Goal: Check status: Check status

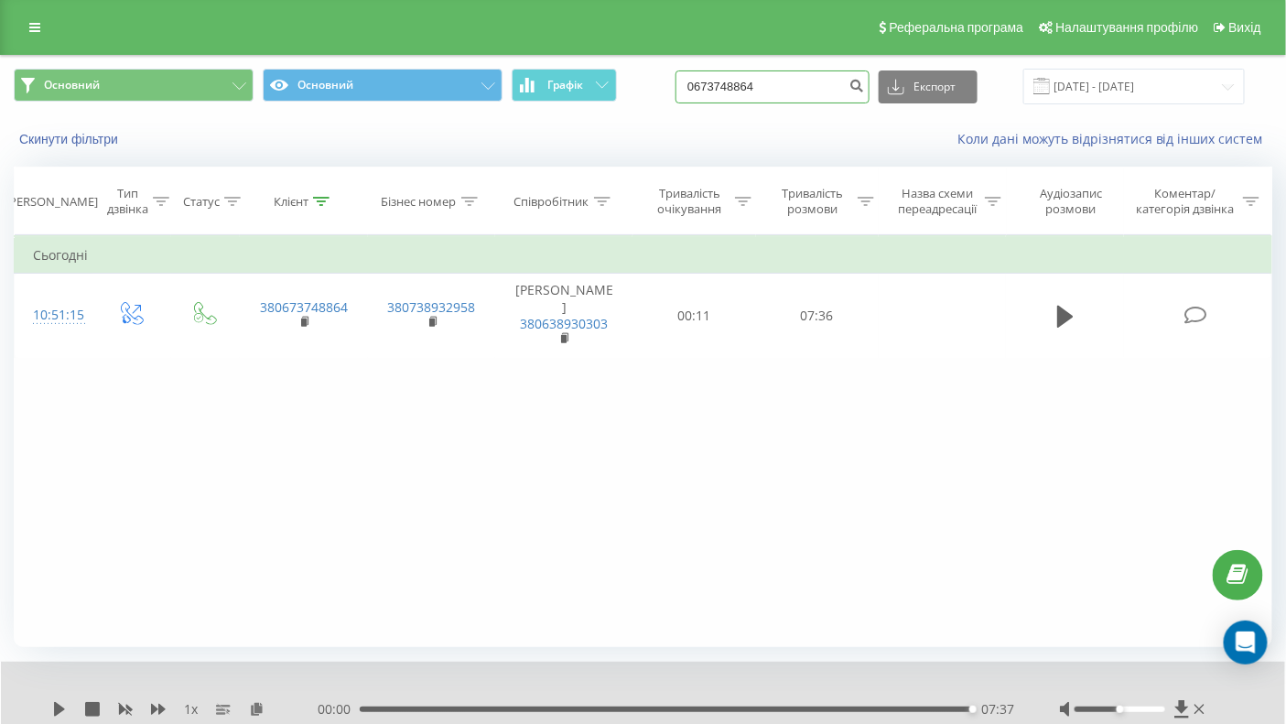
click at [846, 91] on input "0673748864" at bounding box center [773, 86] width 194 height 33
click at [1229, 86] on input "19.05.2025 - 19.08.2025" at bounding box center [1134, 87] width 222 height 36
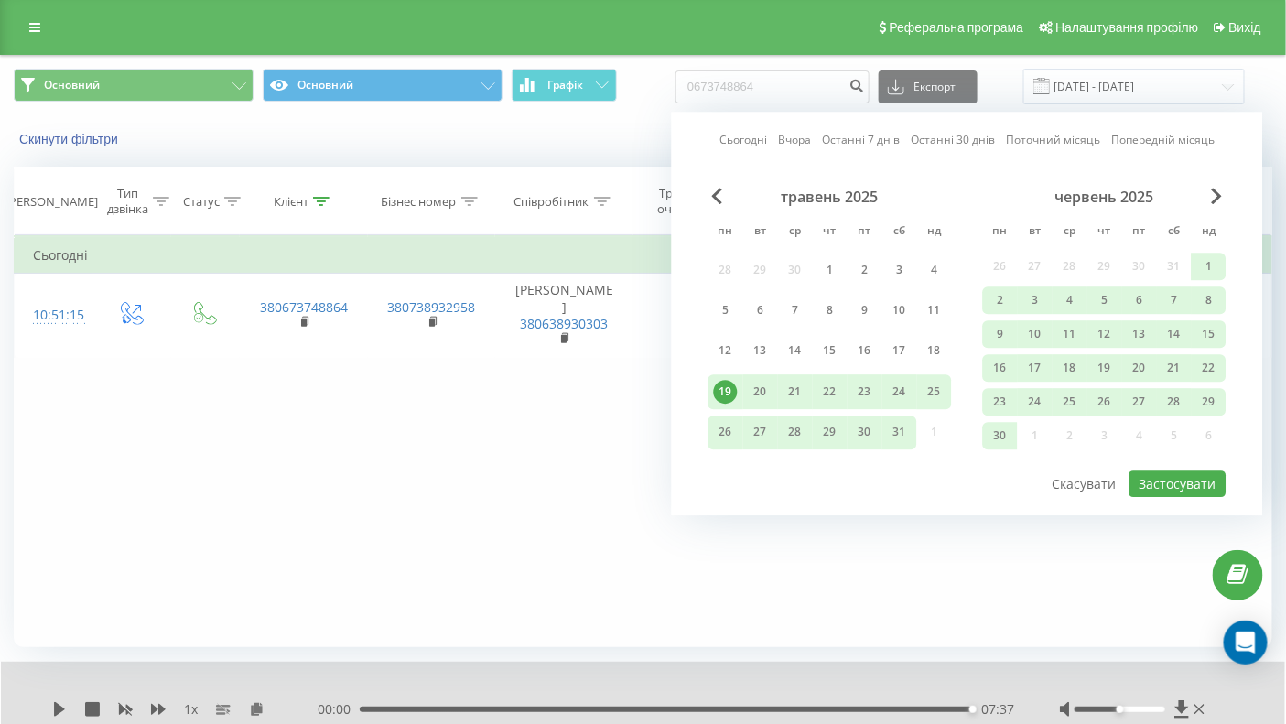
click at [1066, 140] on link "Поточний місяць" at bounding box center [1053, 140] width 94 height 17
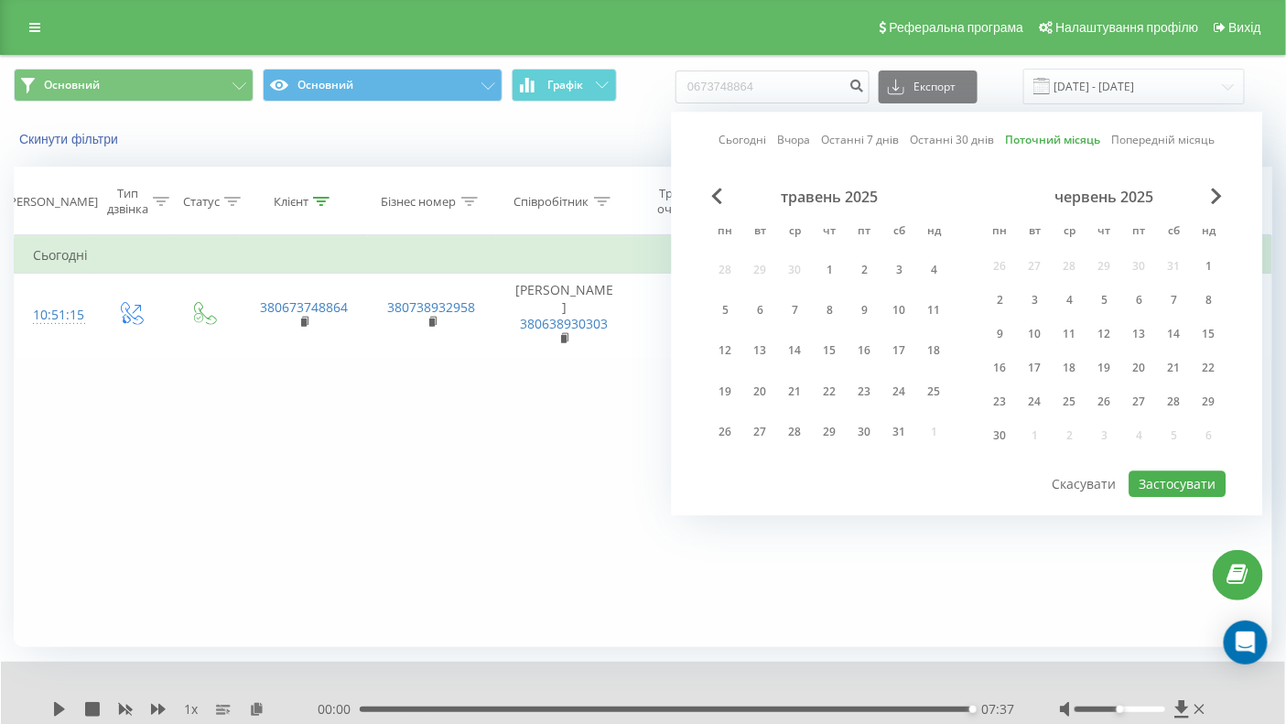
click at [1065, 141] on link "Поточний місяць" at bounding box center [1053, 140] width 95 height 17
drag, startPoint x: 1195, startPoint y: 481, endPoint x: 1183, endPoint y: 466, distance: 18.9
click at [1194, 481] on button "Застосувати" at bounding box center [1178, 484] width 97 height 27
type input "01.08.2025 - 31.08.2025"
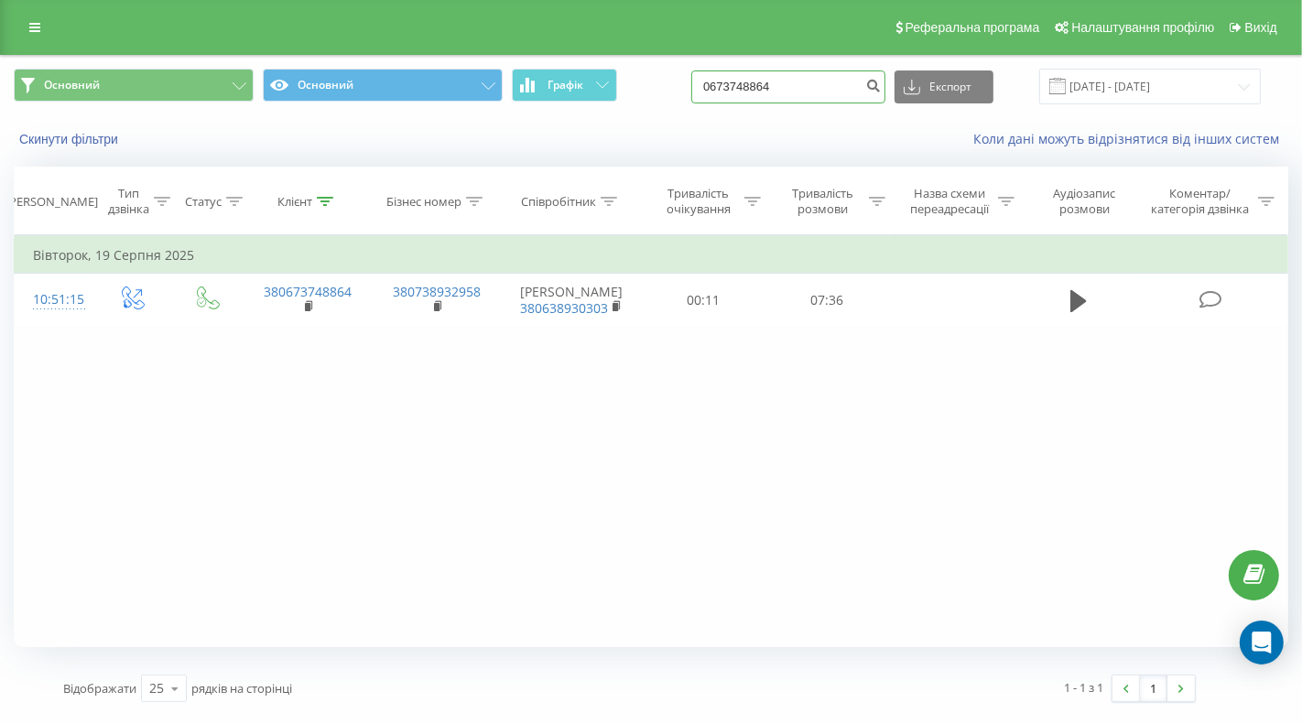
click at [842, 88] on input "0673748864" at bounding box center [788, 86] width 194 height 33
drag, startPoint x: 844, startPoint y: 85, endPoint x: 724, endPoint y: 90, distance: 120.0
click at [724, 90] on div "Основний Основний Графік 0673748864 Експорт .csv .xls .xlsx 01.08.2025 - 31.08.…" at bounding box center [651, 87] width 1274 height 36
paste input "+380959452967"
drag, startPoint x: 774, startPoint y: 83, endPoint x: 738, endPoint y: 92, distance: 36.6
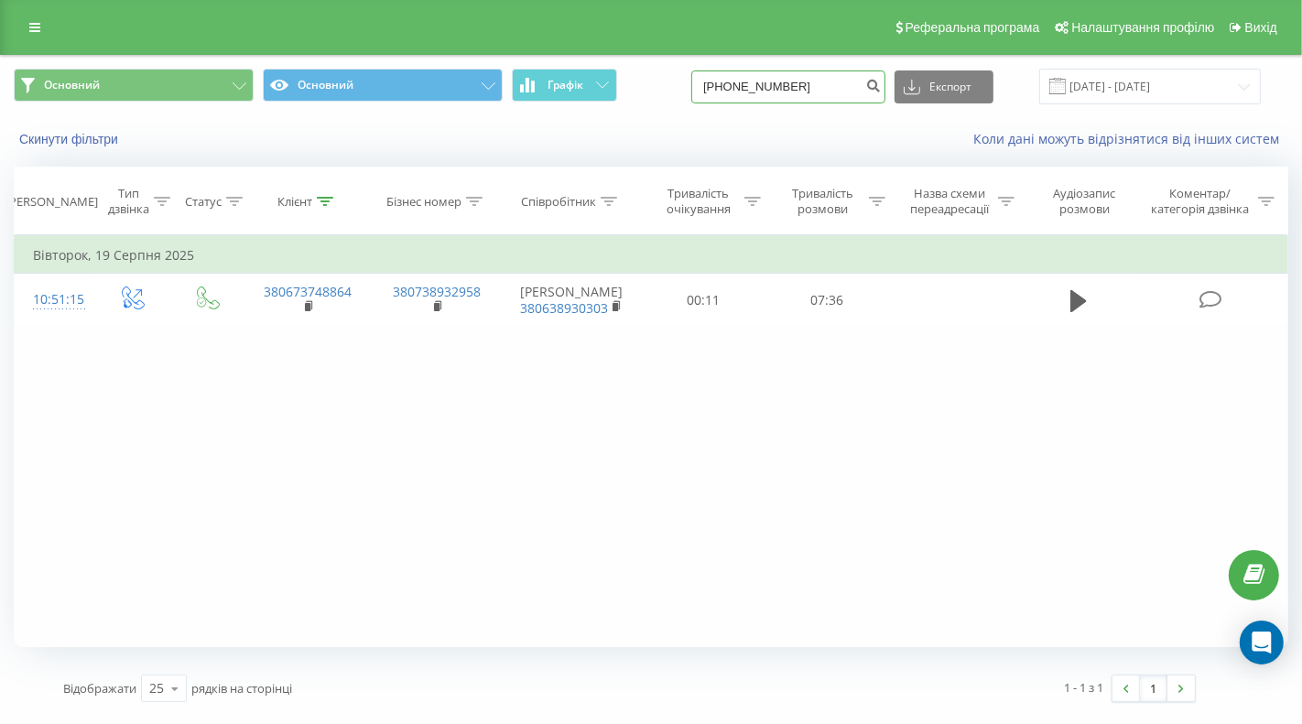
click at [739, 92] on div "Основний Основний Графік +380959452967 Експорт .csv .xls .xlsx 01.08.2025 - 31.…" at bounding box center [651, 87] width 1274 height 36
type input "0959452967"
click at [852, 76] on input "0959452967" at bounding box center [788, 86] width 194 height 33
click at [854, 92] on input "0959452967" at bounding box center [788, 86] width 194 height 33
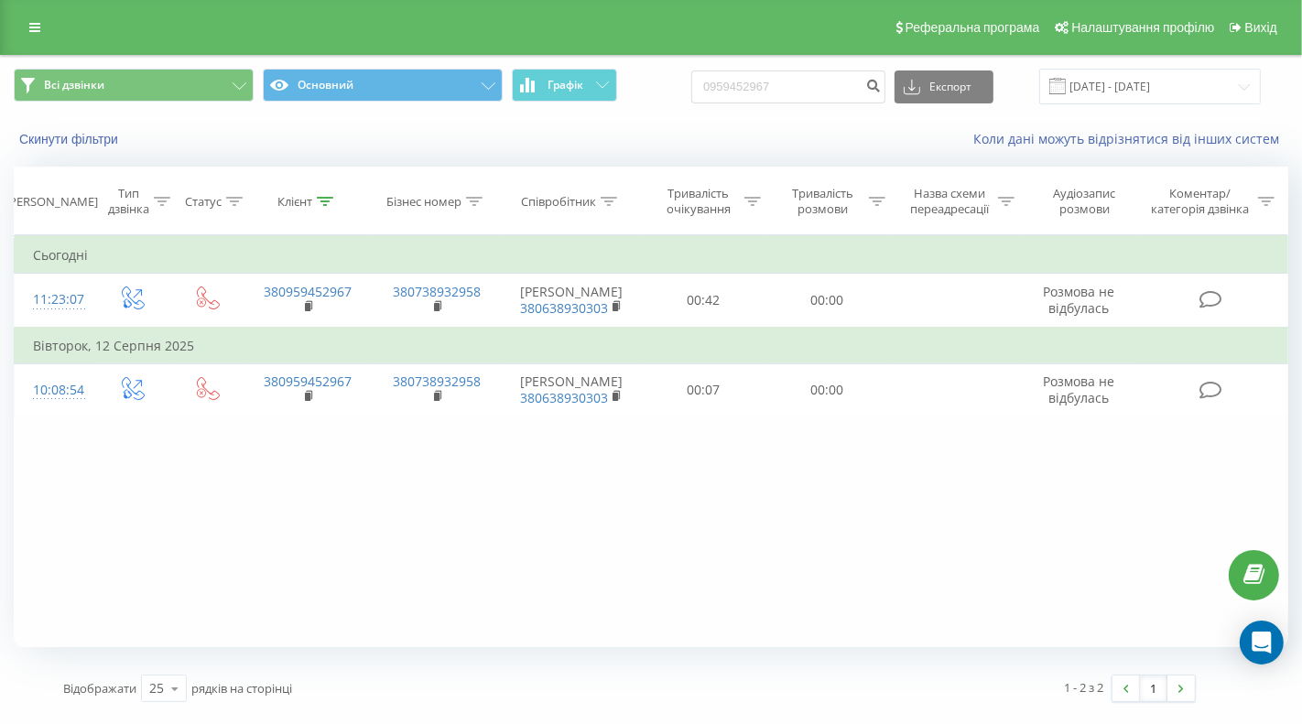
click at [608, 527] on div "Фільтрувати за умовою Дорівнює Введіть значення Скасувати OK Фільтрувати за умо…" at bounding box center [651, 441] width 1274 height 412
